Goal: Task Accomplishment & Management: Use online tool/utility

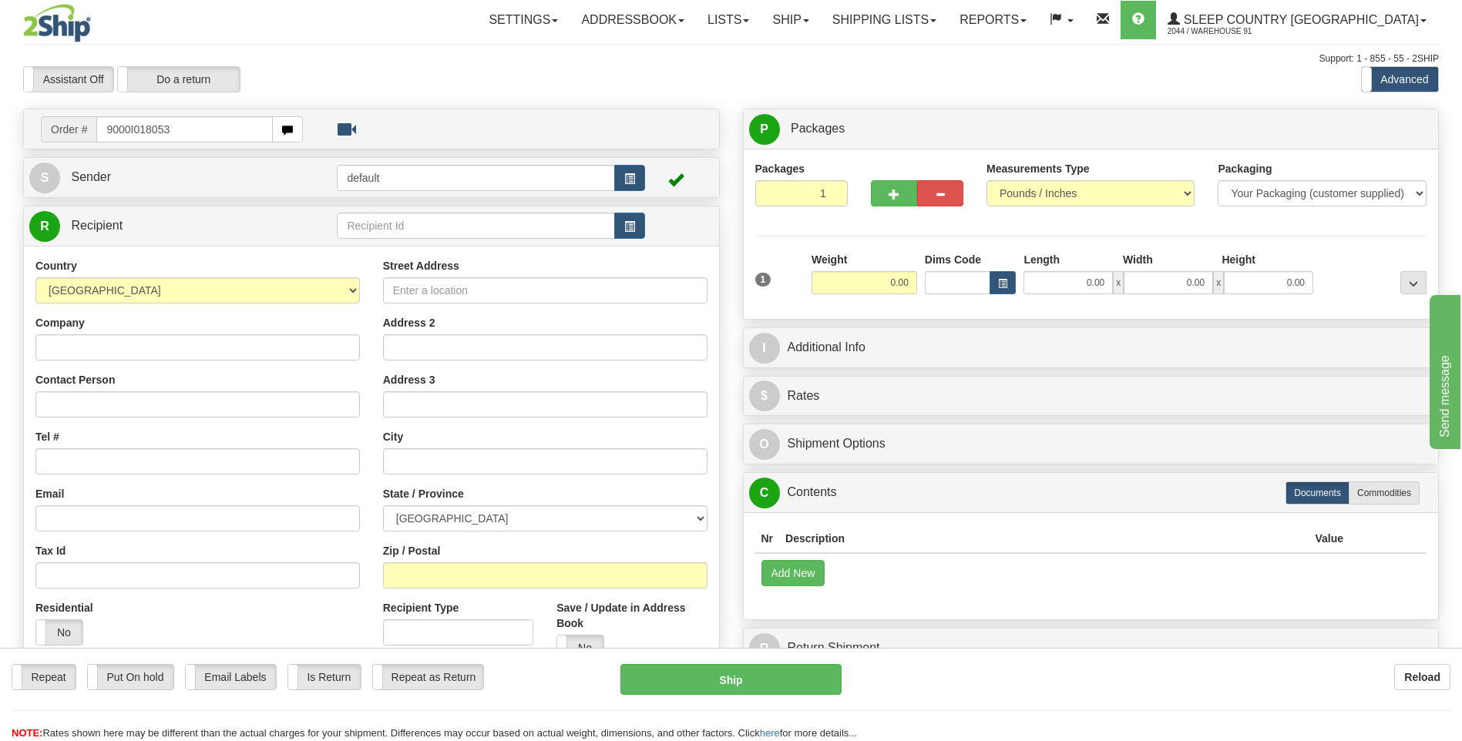
type input "9000I018053"
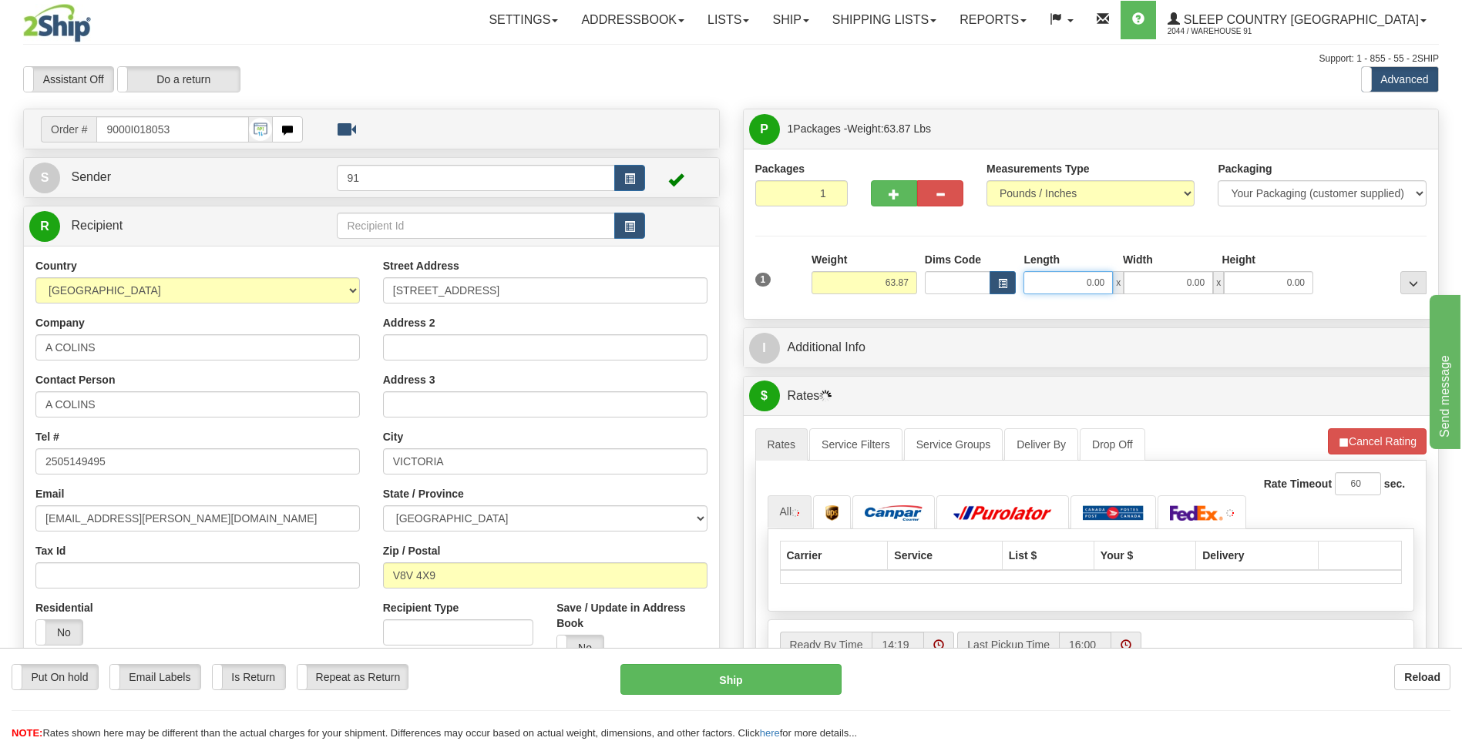
click at [1081, 285] on input "0.00" at bounding box center [1068, 282] width 89 height 23
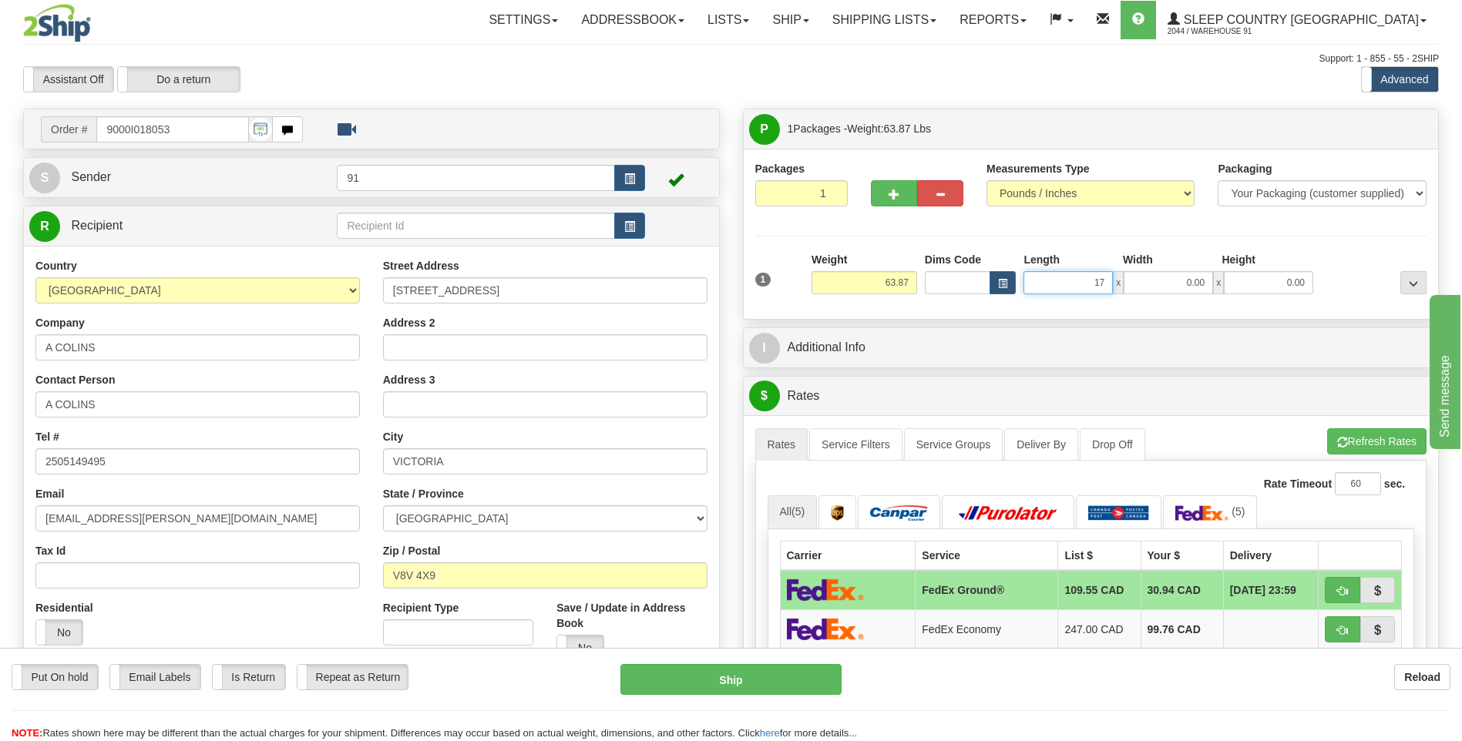
type input "17.00"
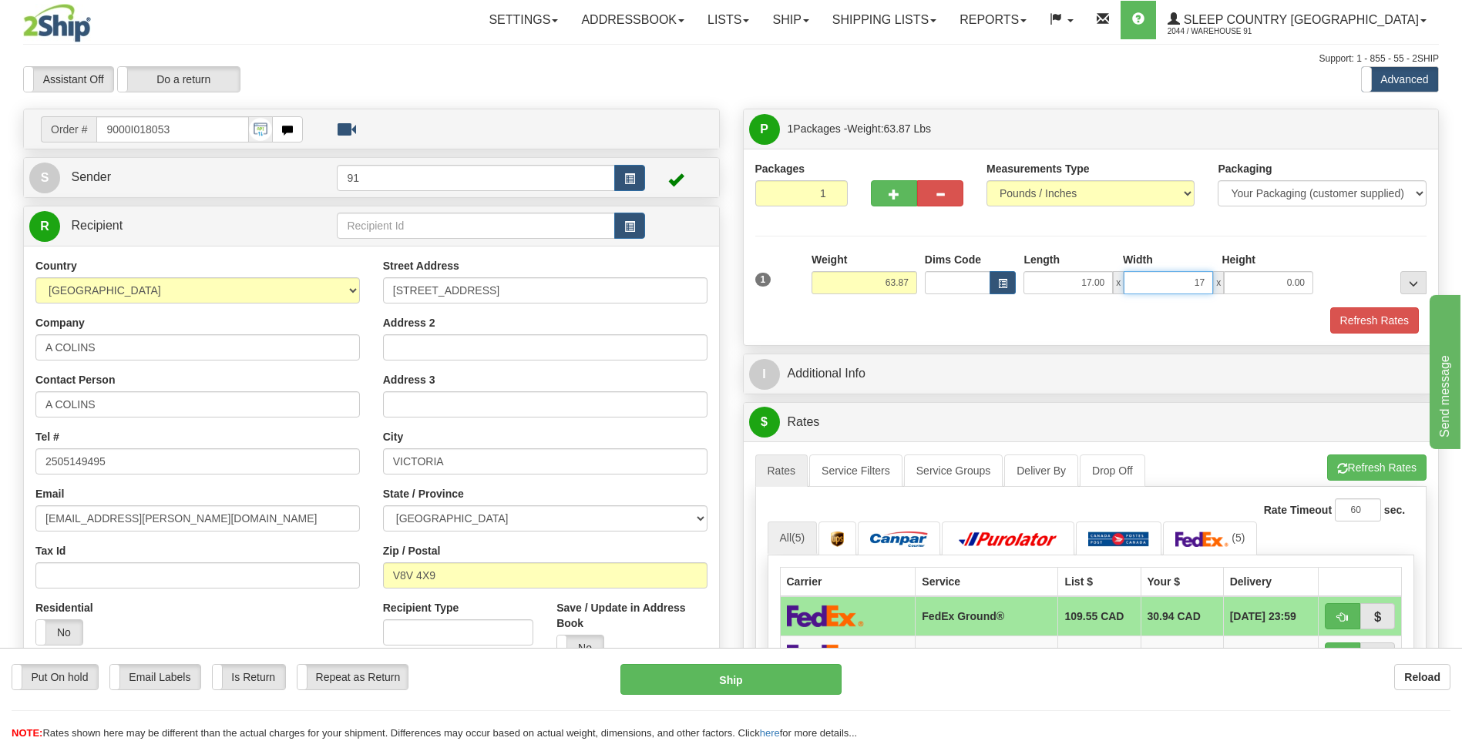
type input "17.00"
type input "41.00"
click at [1394, 324] on button "Refresh Rates" at bounding box center [1374, 321] width 89 height 26
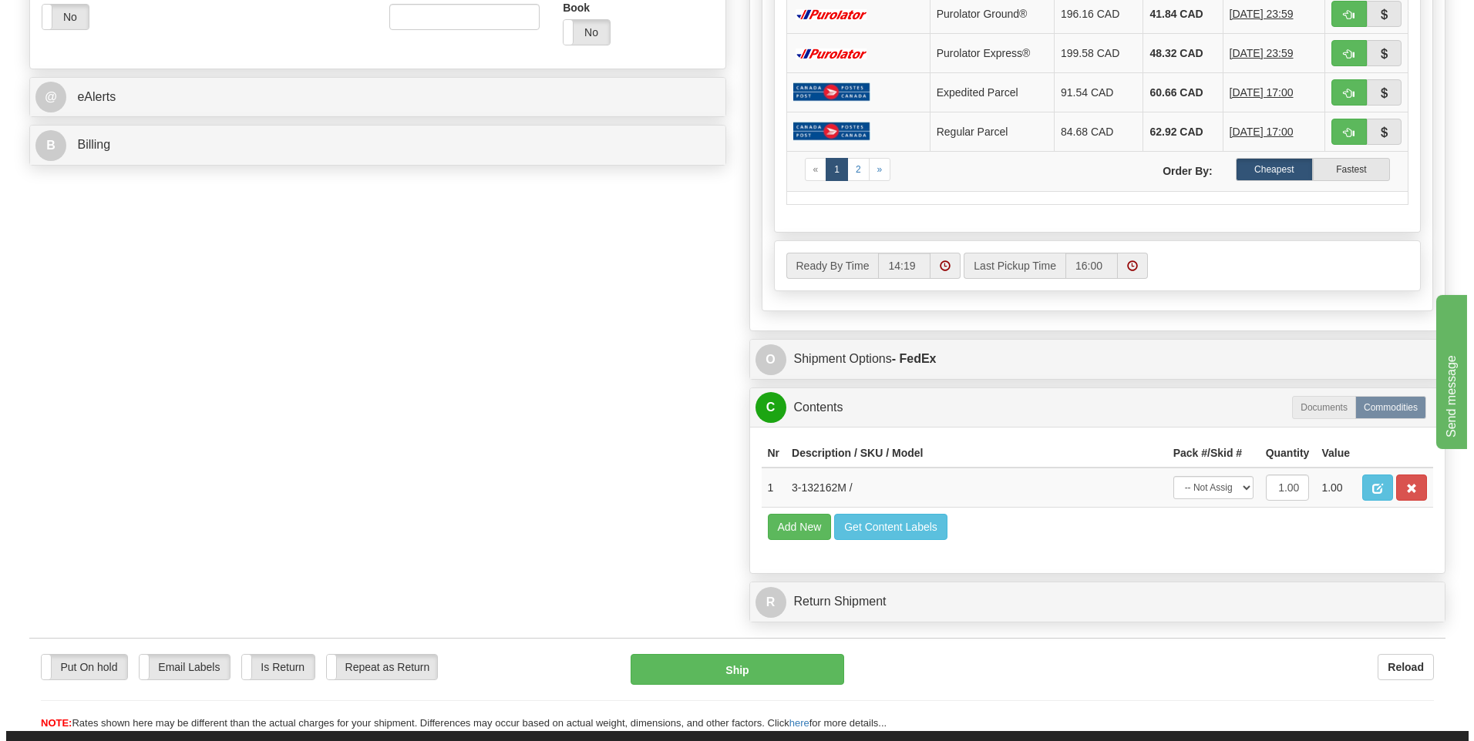
scroll to position [617, 0]
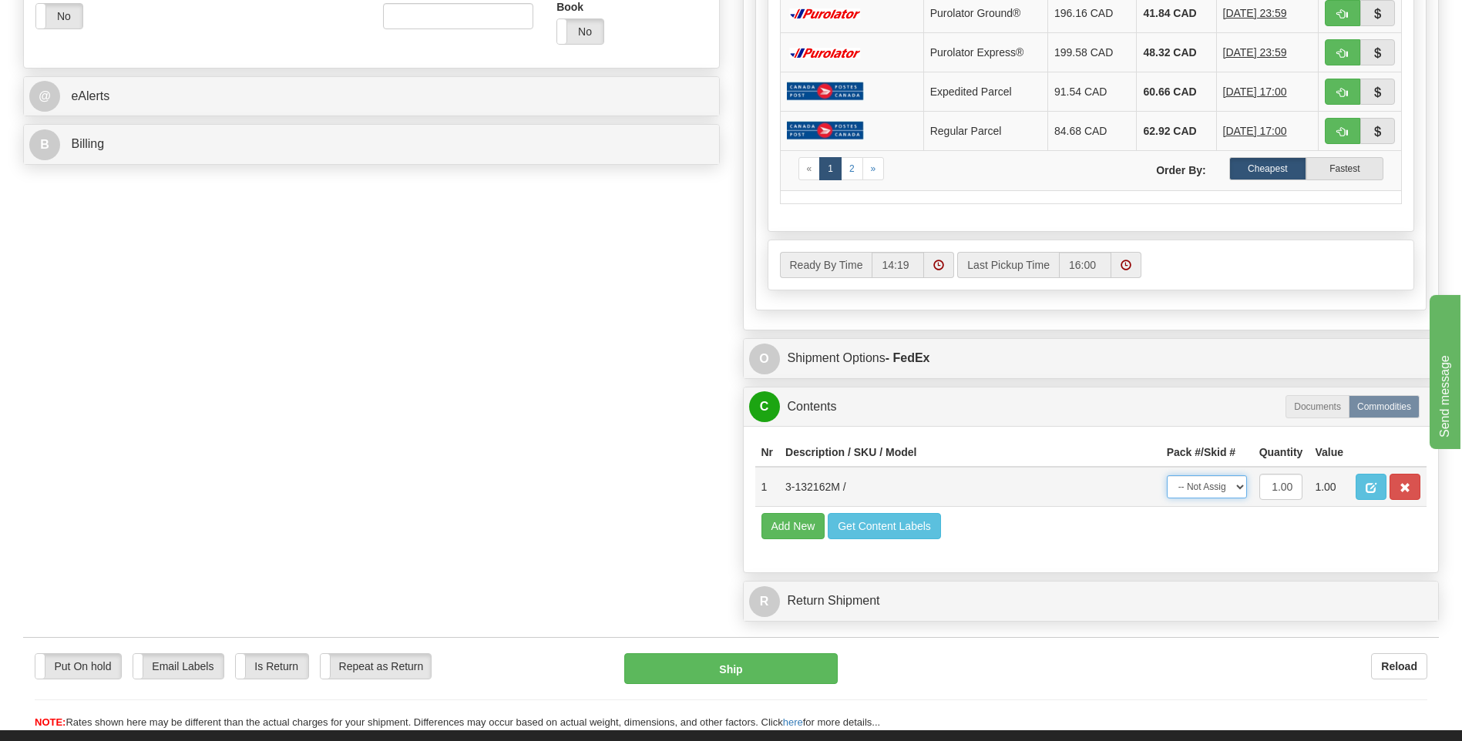
click at [1205, 486] on select "-- Not Assigned -- Package 1" at bounding box center [1207, 487] width 80 height 23
select select "0"
click at [1167, 476] on select "-- Not Assigned -- Package 1" at bounding box center [1207, 487] width 80 height 23
click at [752, 667] on button "Ship" at bounding box center [730, 669] width 213 height 31
type input "92"
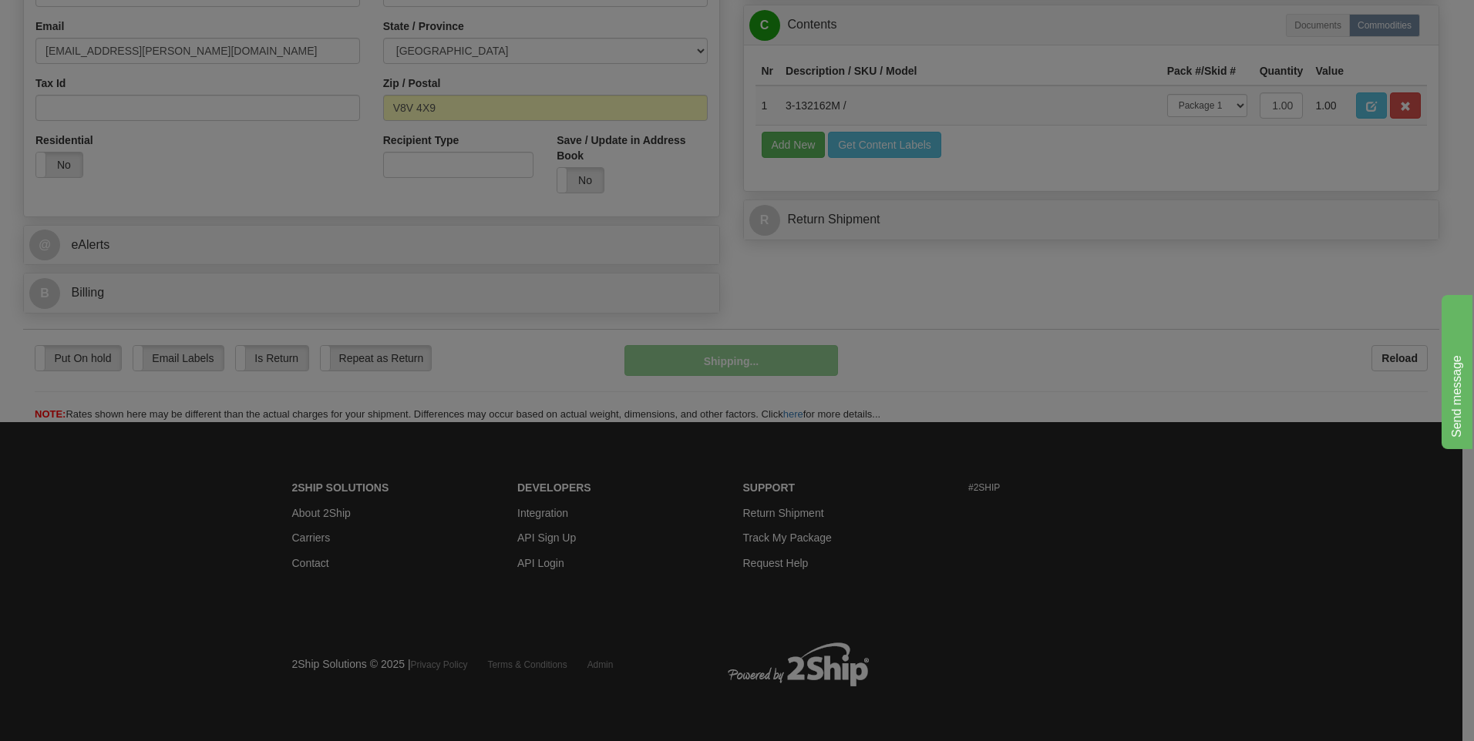
scroll to position [469, 0]
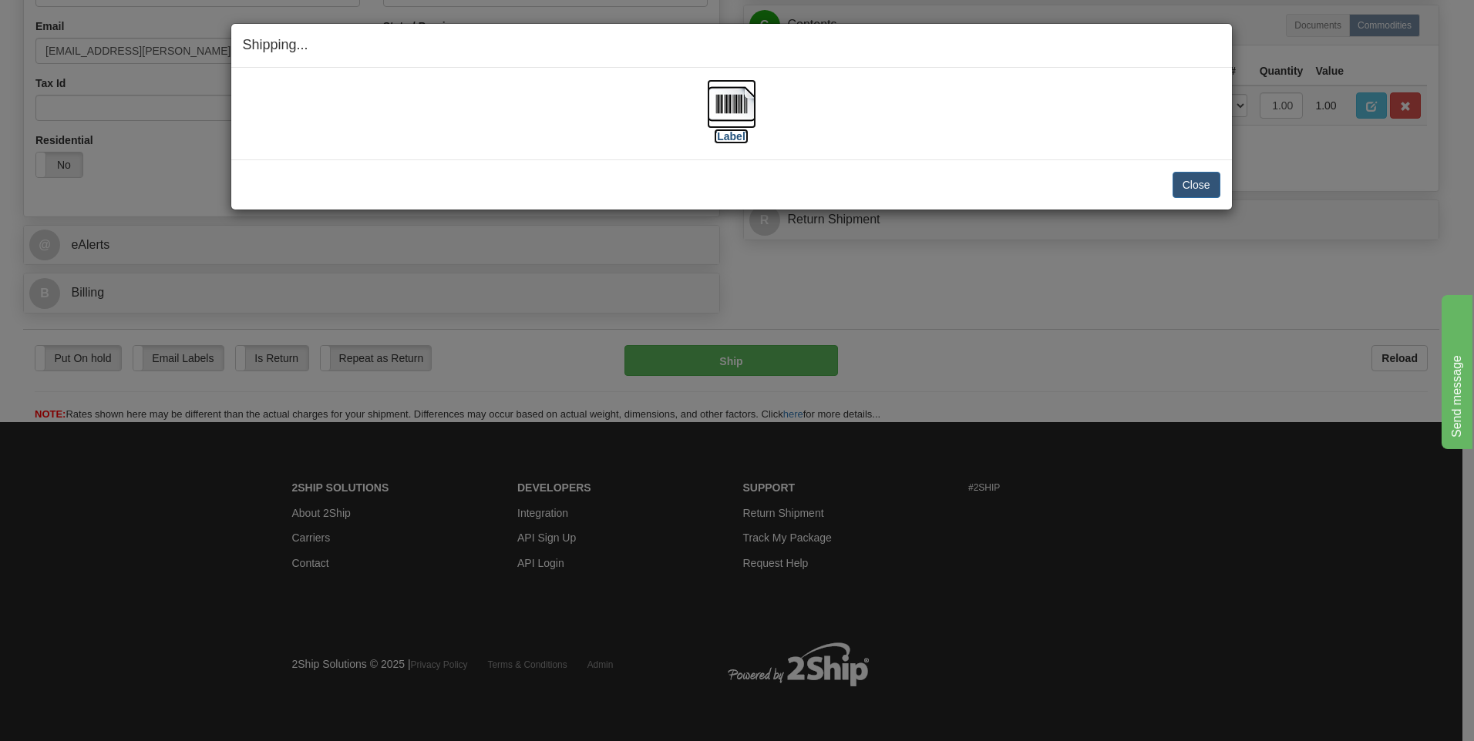
click at [738, 115] on img at bounding box center [731, 103] width 49 height 49
click at [1207, 183] on button "Close" at bounding box center [1196, 185] width 48 height 26
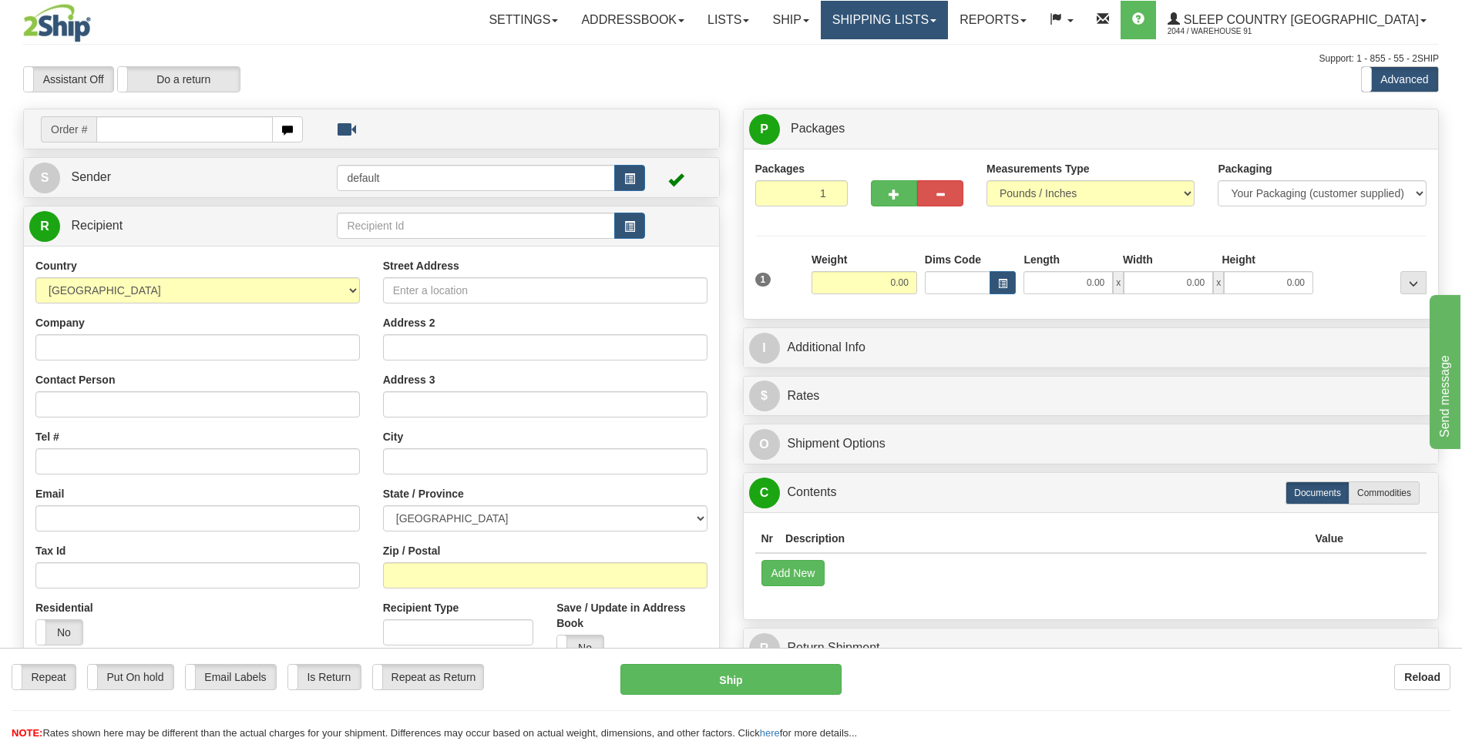
click at [948, 21] on link "Shipping lists" at bounding box center [884, 20] width 127 height 39
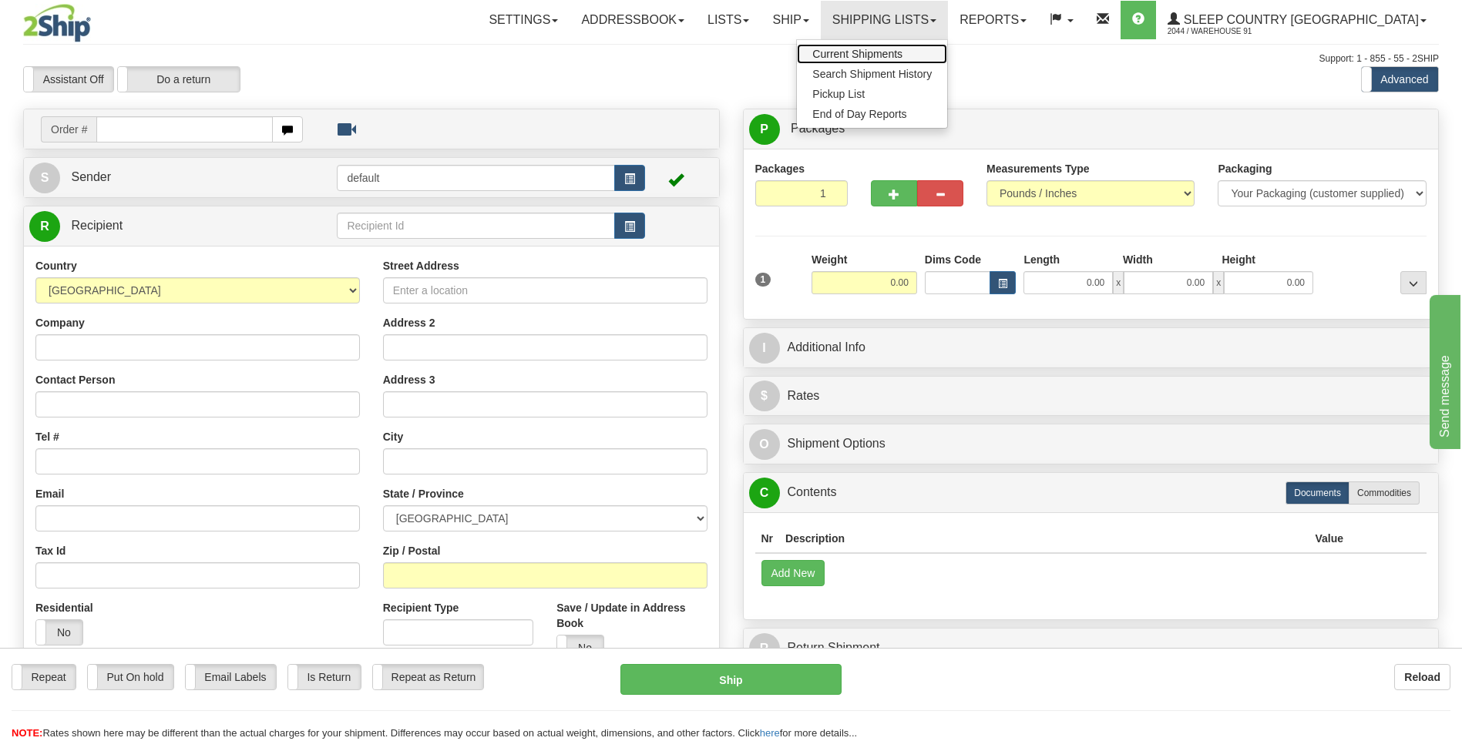
click at [903, 58] on span "Current Shipments" at bounding box center [857, 54] width 90 height 12
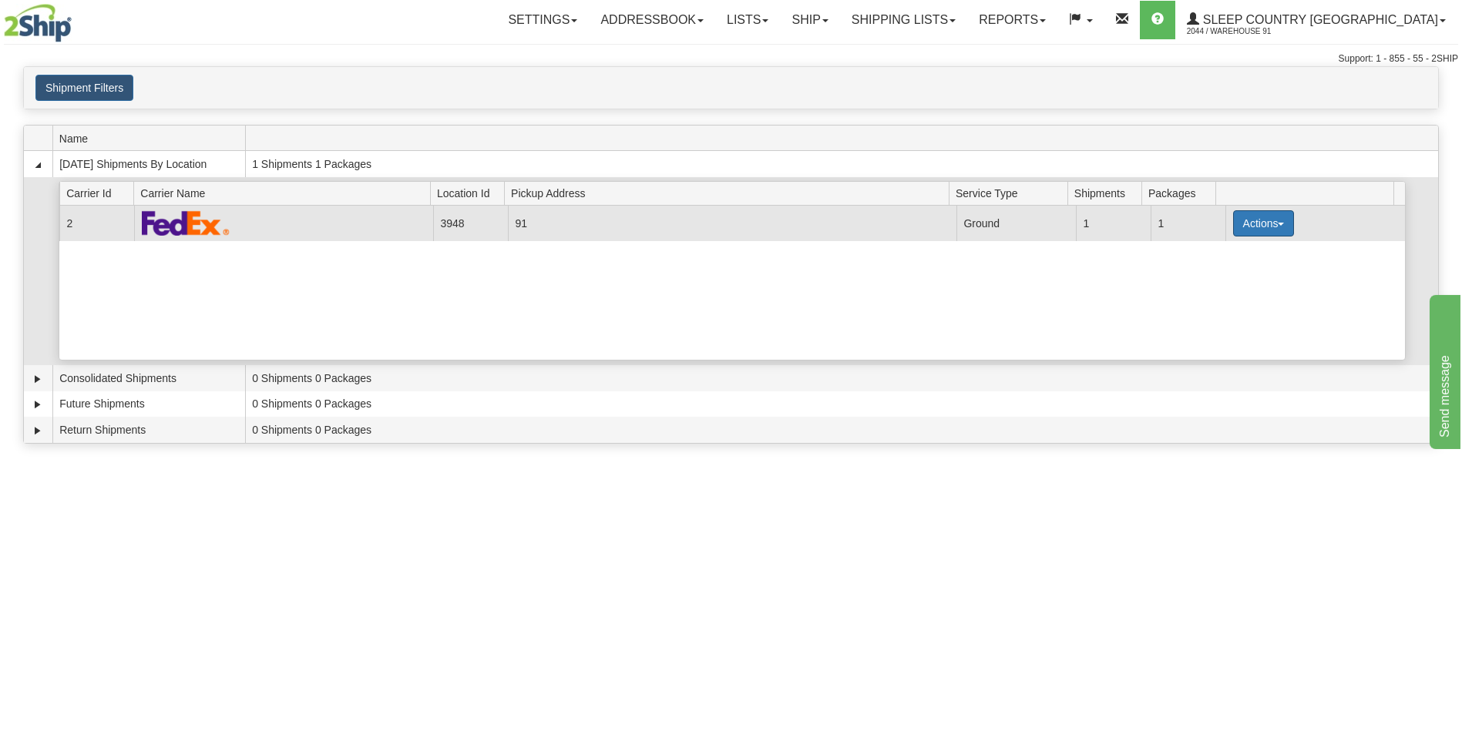
click at [1237, 220] on button "Actions" at bounding box center [1264, 223] width 62 height 26
click at [1205, 267] on span "Close" at bounding box center [1202, 272] width 35 height 11
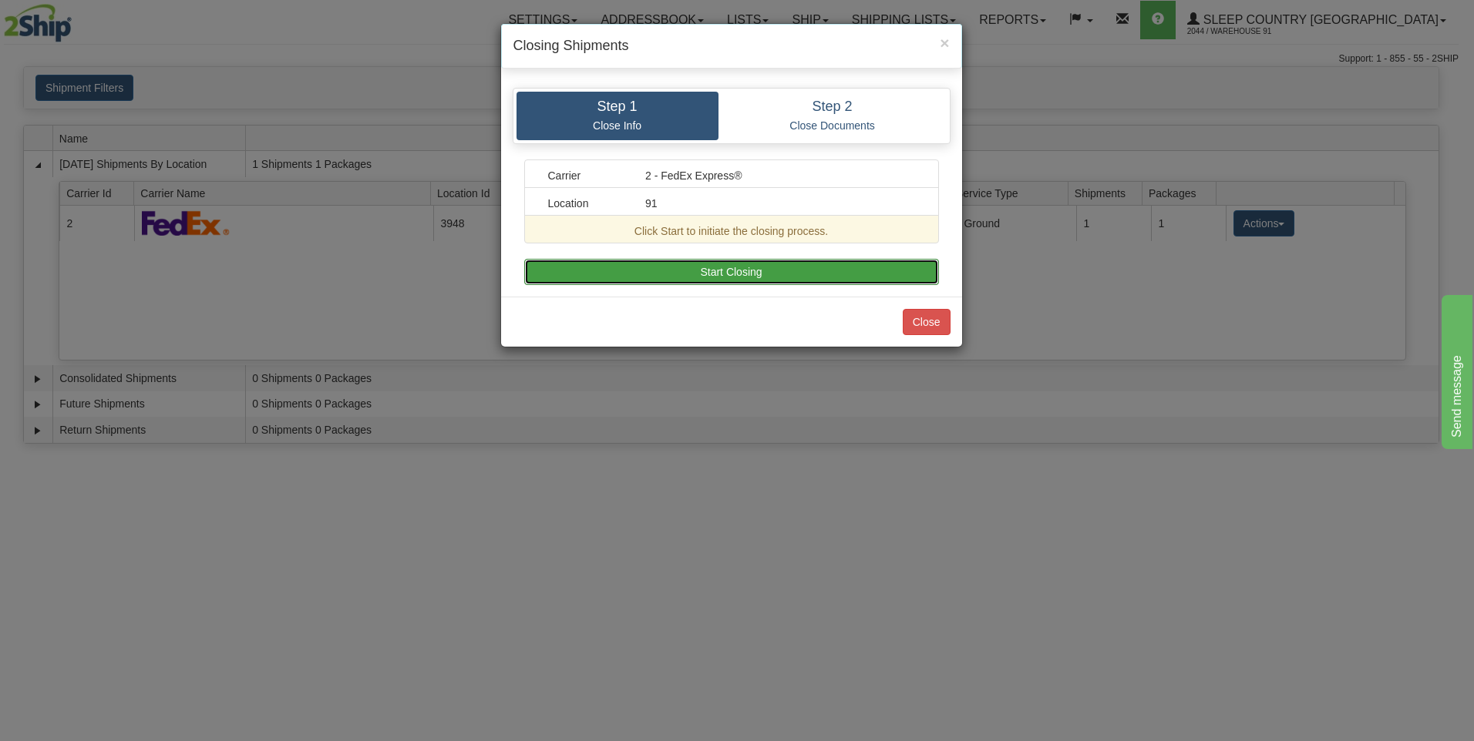
click at [731, 277] on button "Start Closing" at bounding box center [731, 272] width 415 height 26
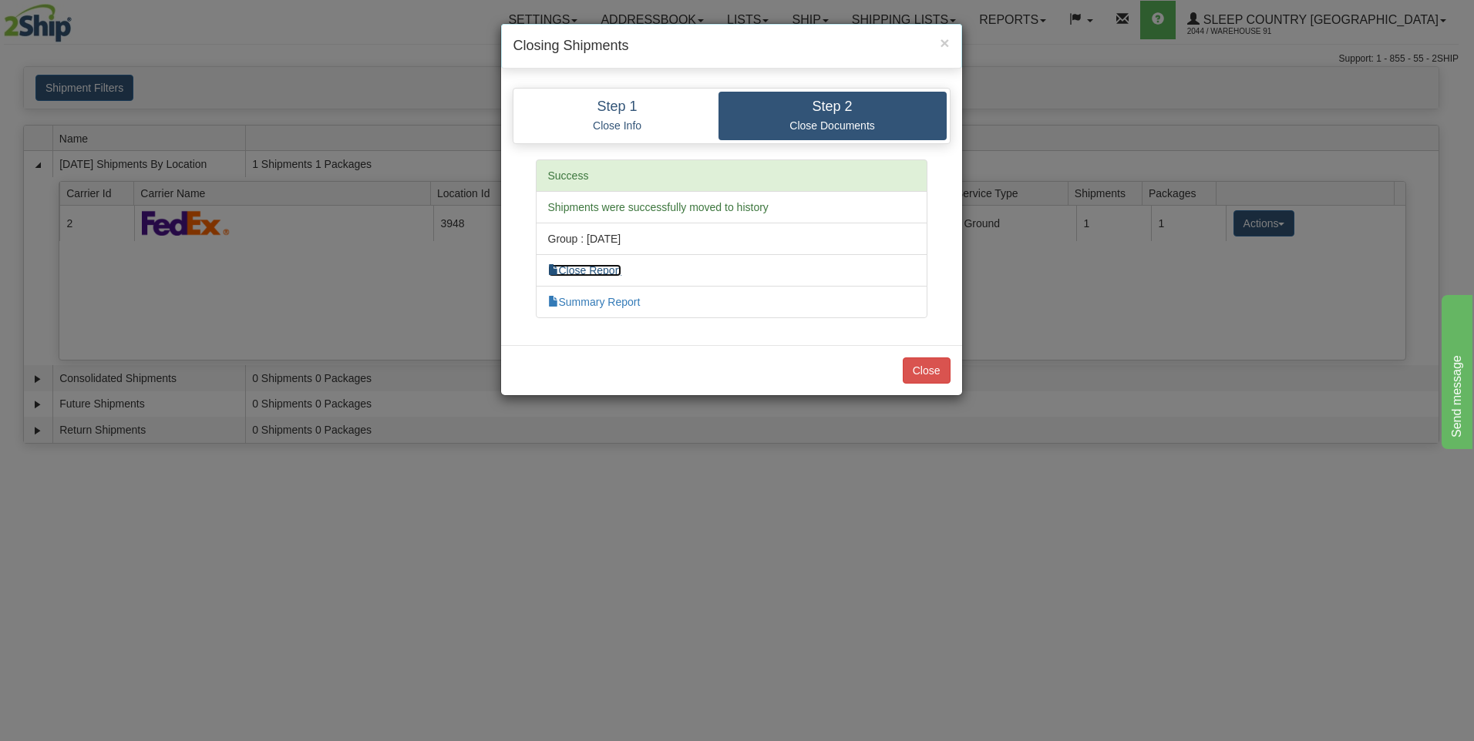
click at [613, 275] on link "Close Report" at bounding box center [585, 270] width 74 height 12
click at [587, 300] on link "Summary Report" at bounding box center [594, 302] width 92 height 12
click at [926, 365] on button "Close" at bounding box center [927, 371] width 48 height 26
